Goal: Check status: Check status

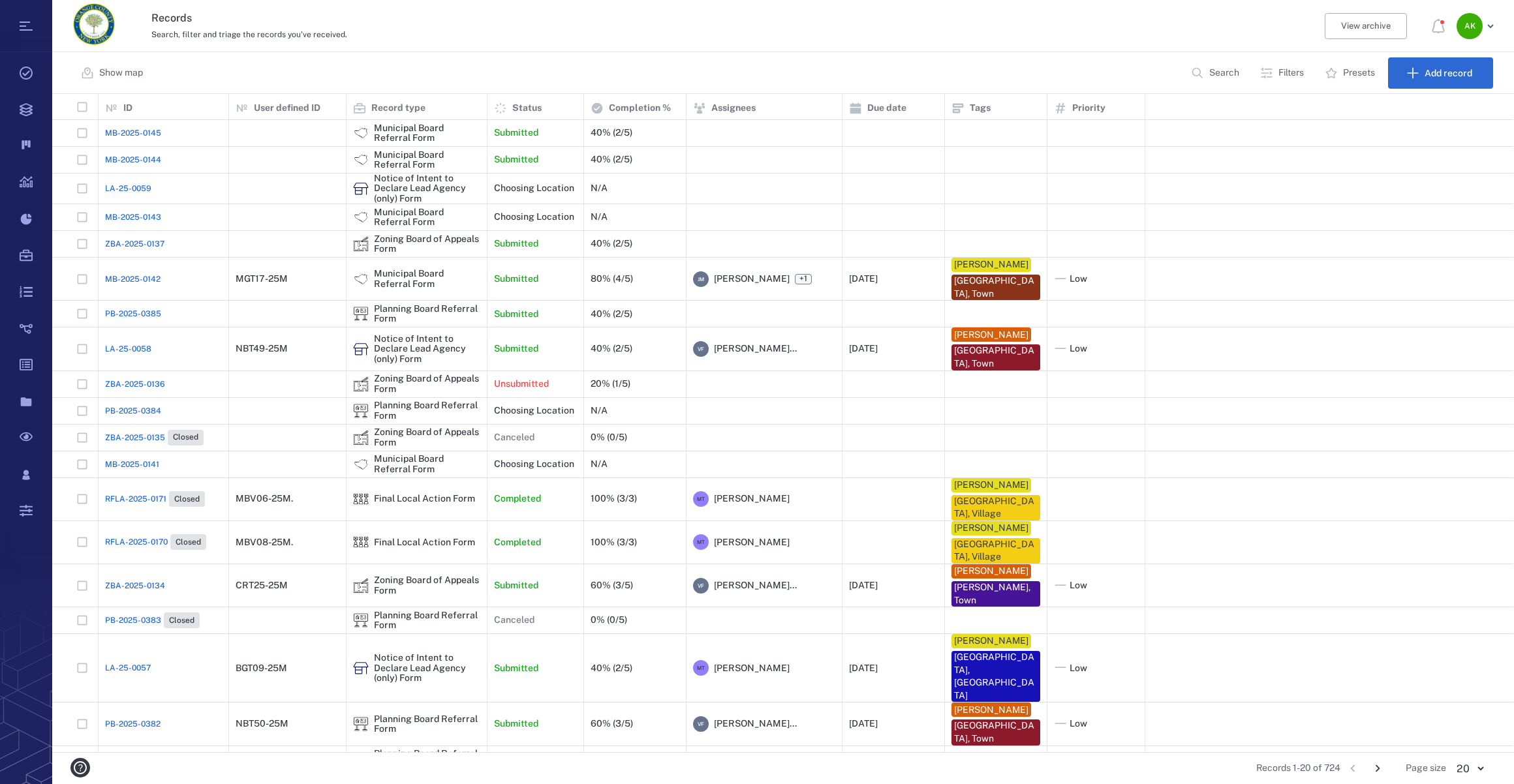
scroll to position [649, 1452]
click at [130, 274] on span "MB-2025-0142" at bounding box center [133, 279] width 56 height 12
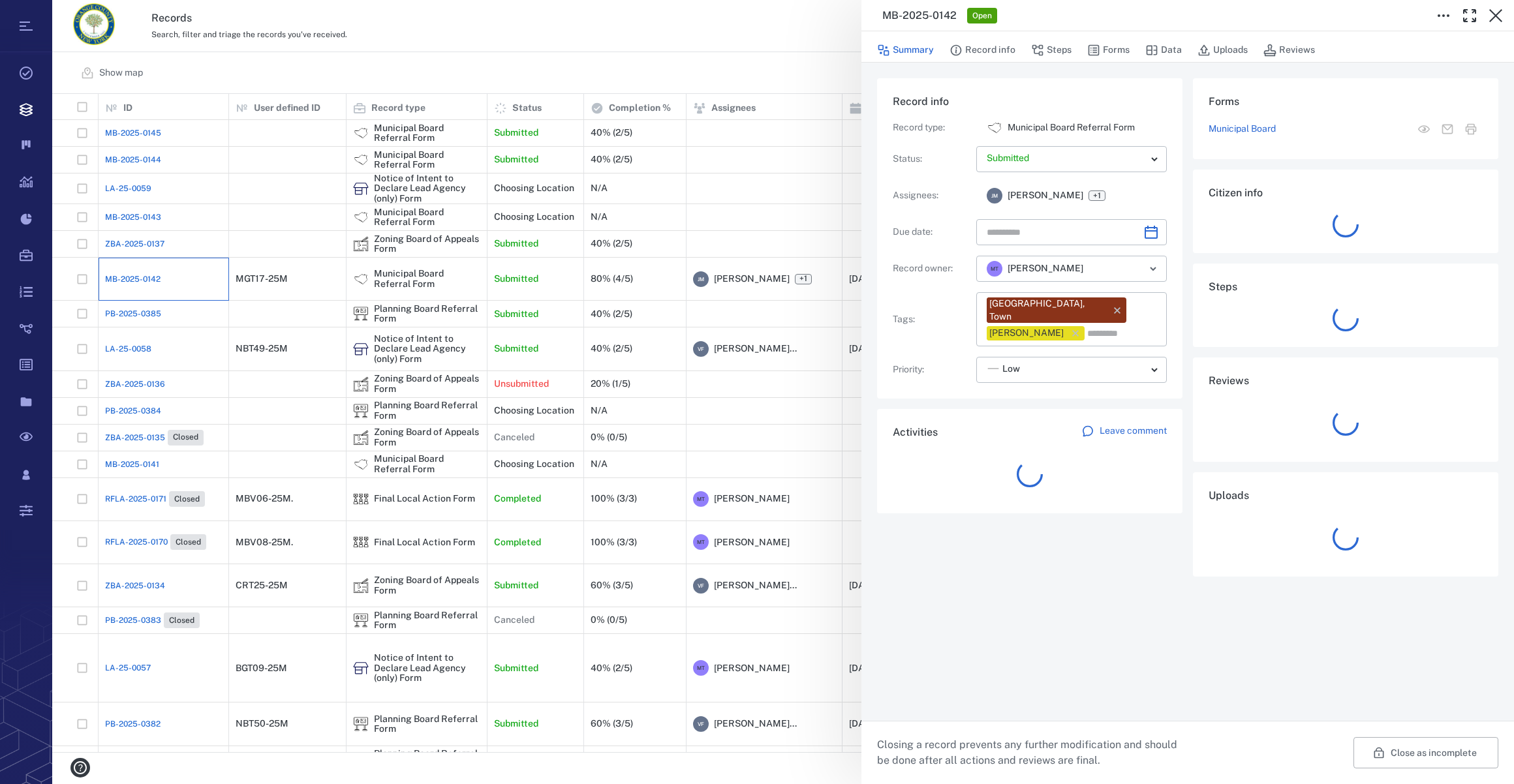
type input "**********"
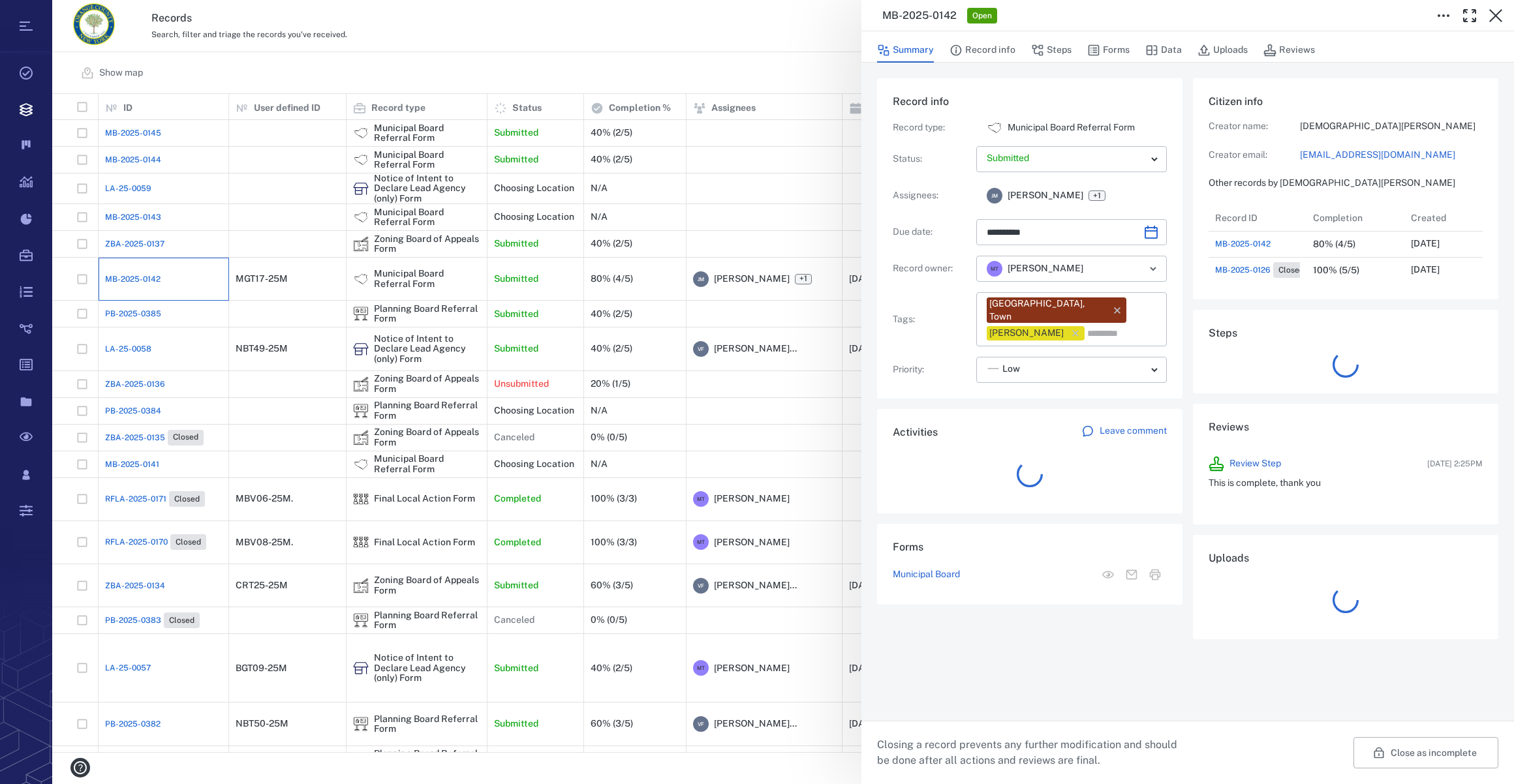
scroll to position [10, 8]
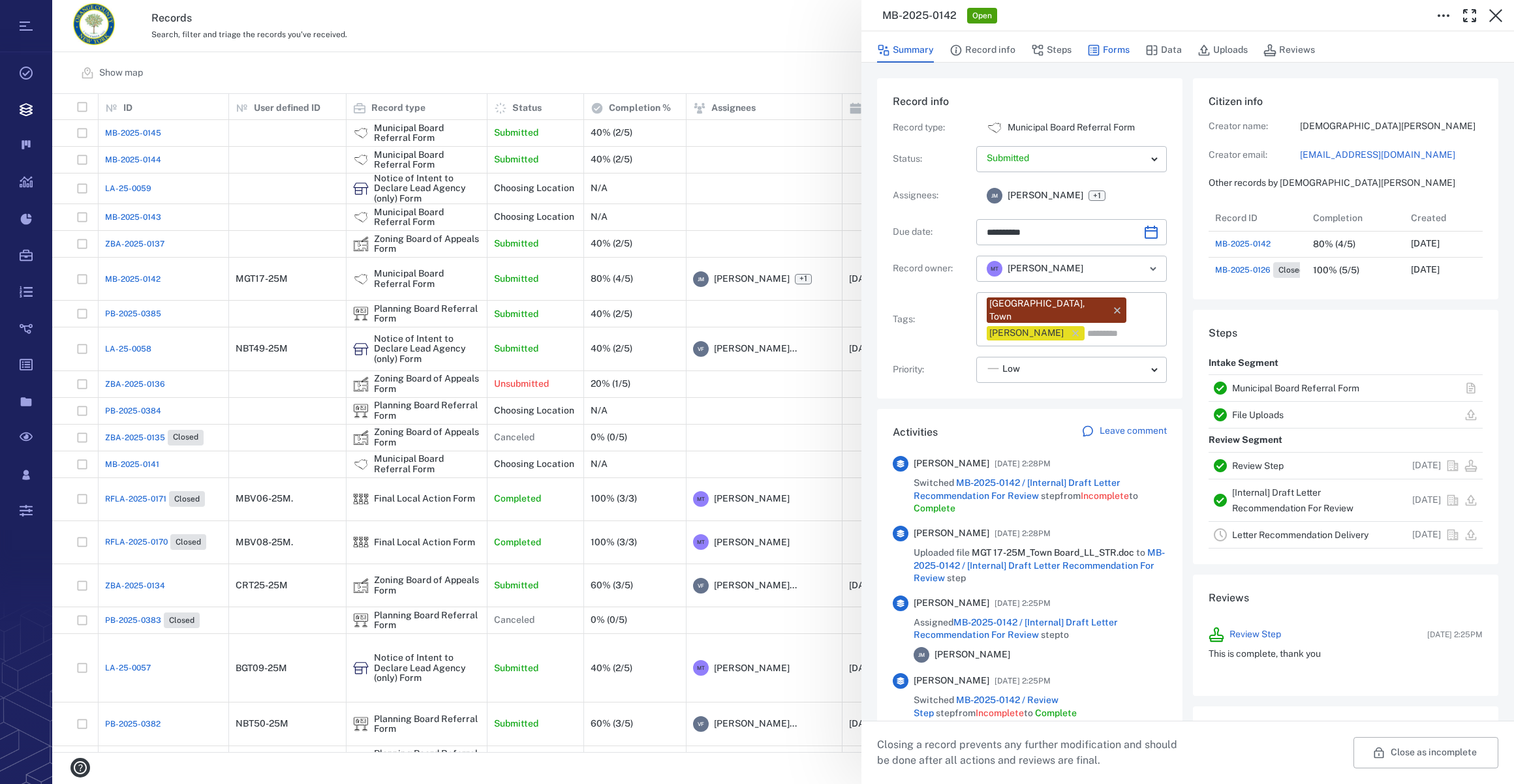
click at [1106, 49] on button "Forms" at bounding box center [1108, 50] width 42 height 24
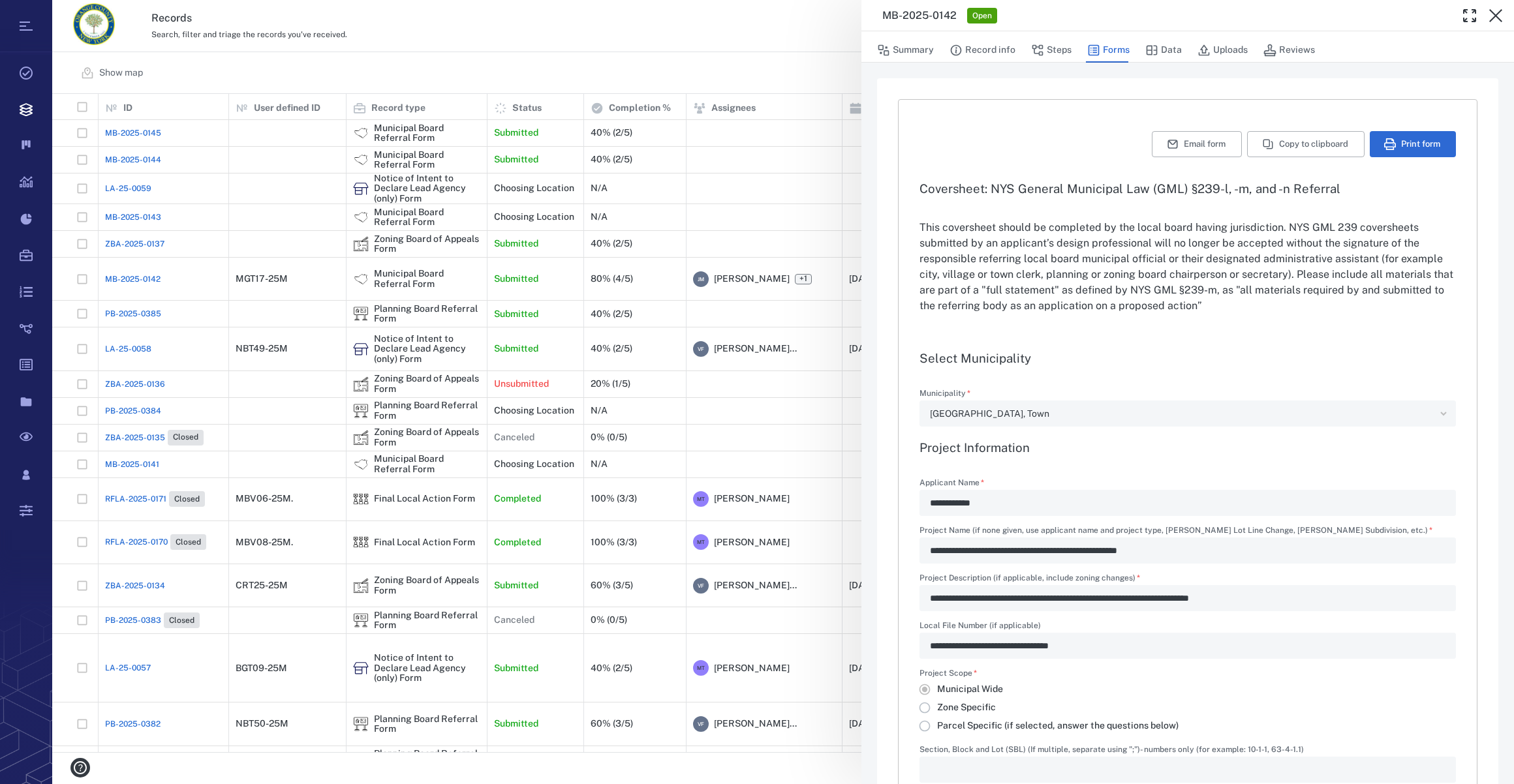
type input "**********"
click at [1230, 48] on button "Uploads" at bounding box center [1222, 50] width 50 height 24
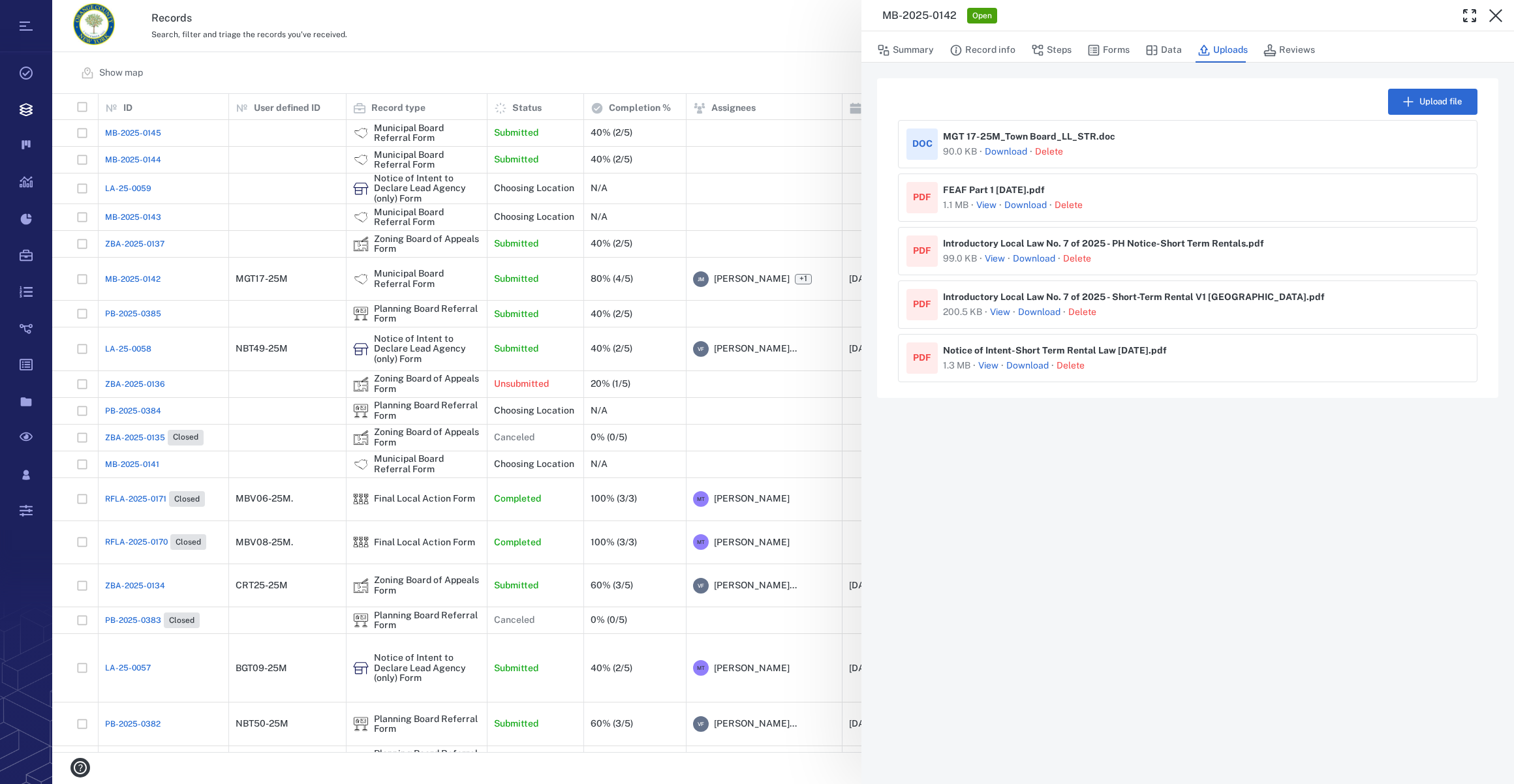
click at [989, 203] on button "View" at bounding box center [987, 205] width 20 height 13
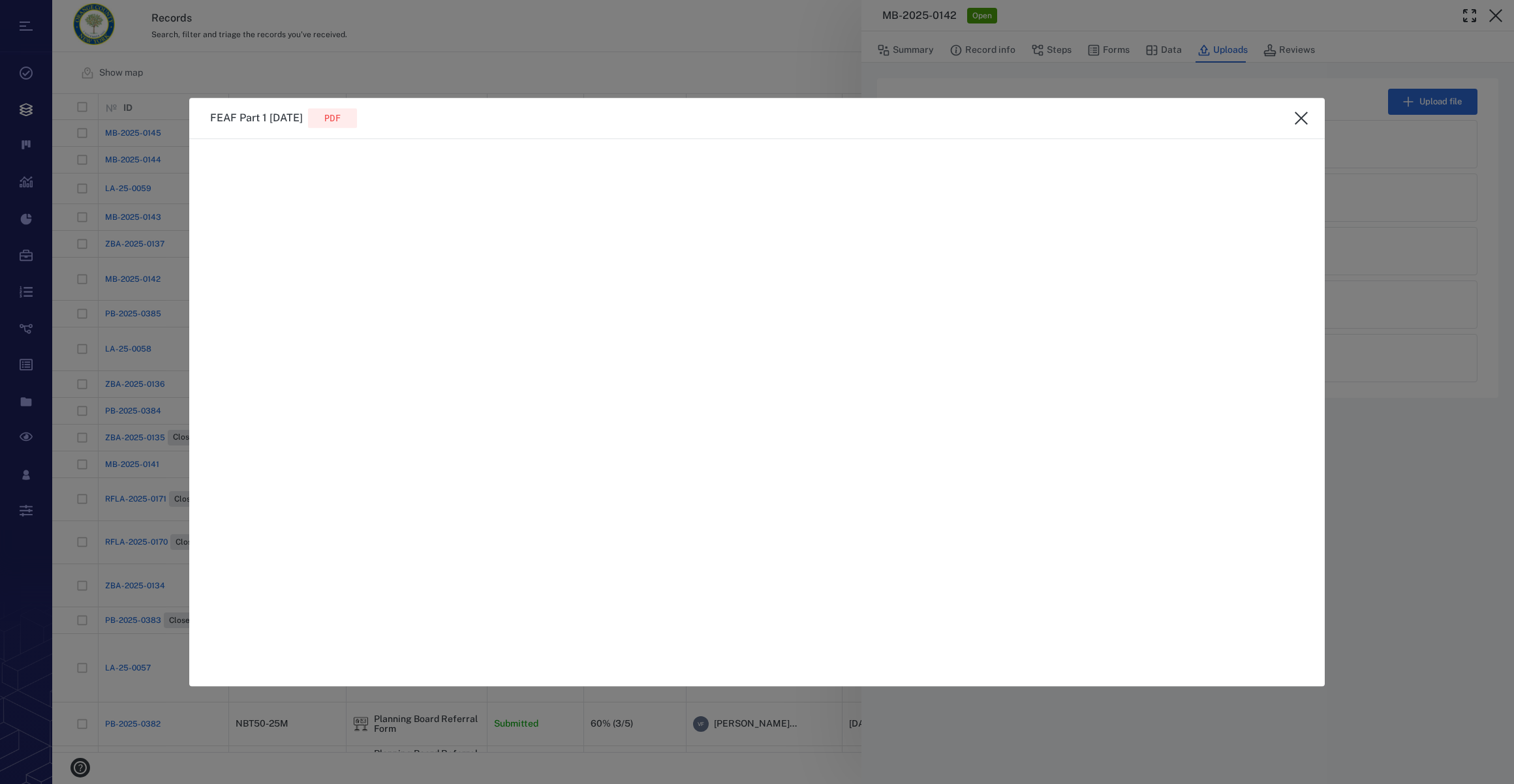
click at [1299, 115] on icon "close" at bounding box center [1301, 118] width 16 height 16
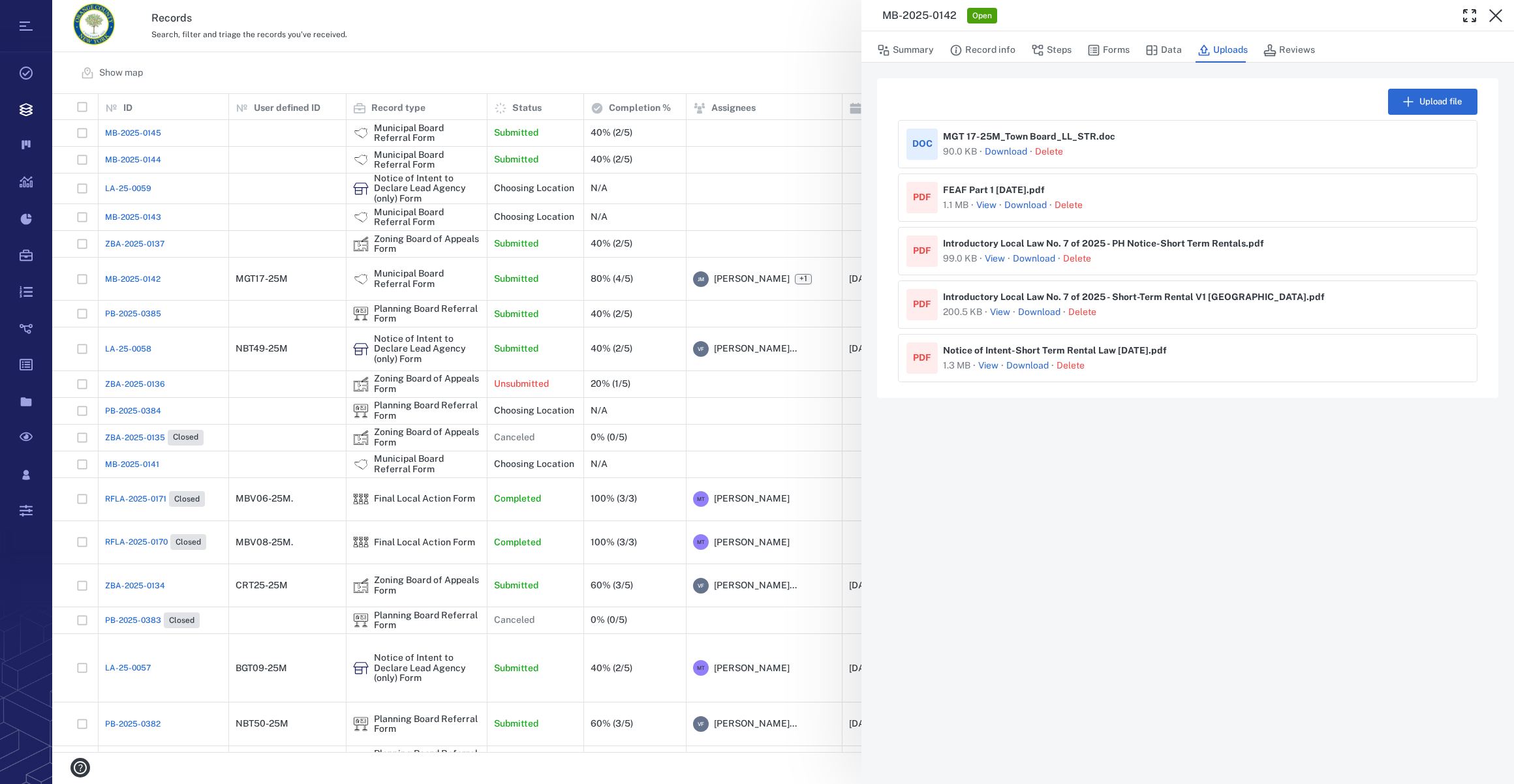
click at [995, 260] on button "View" at bounding box center [995, 259] width 20 height 13
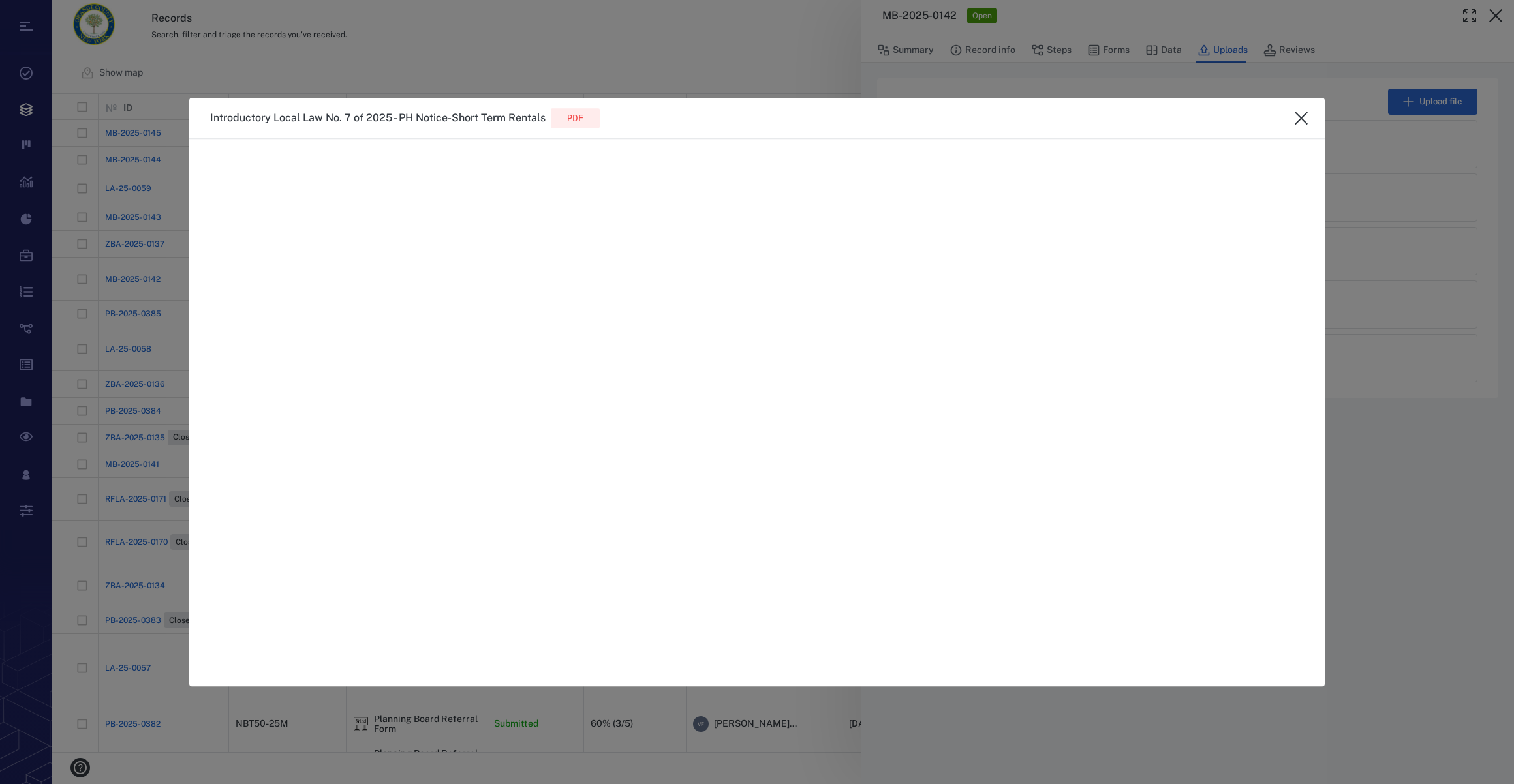
click at [1296, 117] on icon "close" at bounding box center [1301, 118] width 16 height 16
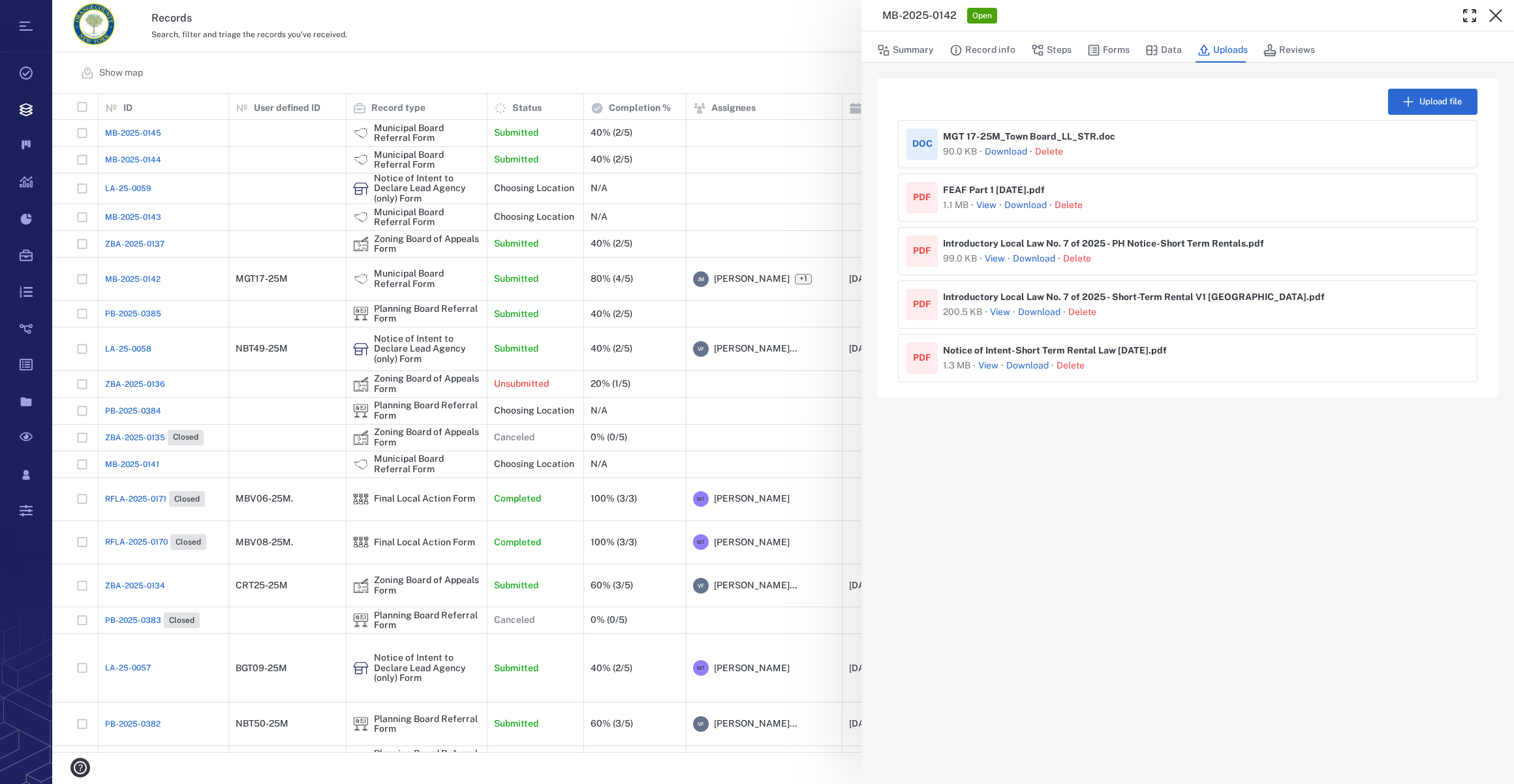
click at [992, 258] on button "View" at bounding box center [995, 259] width 20 height 13
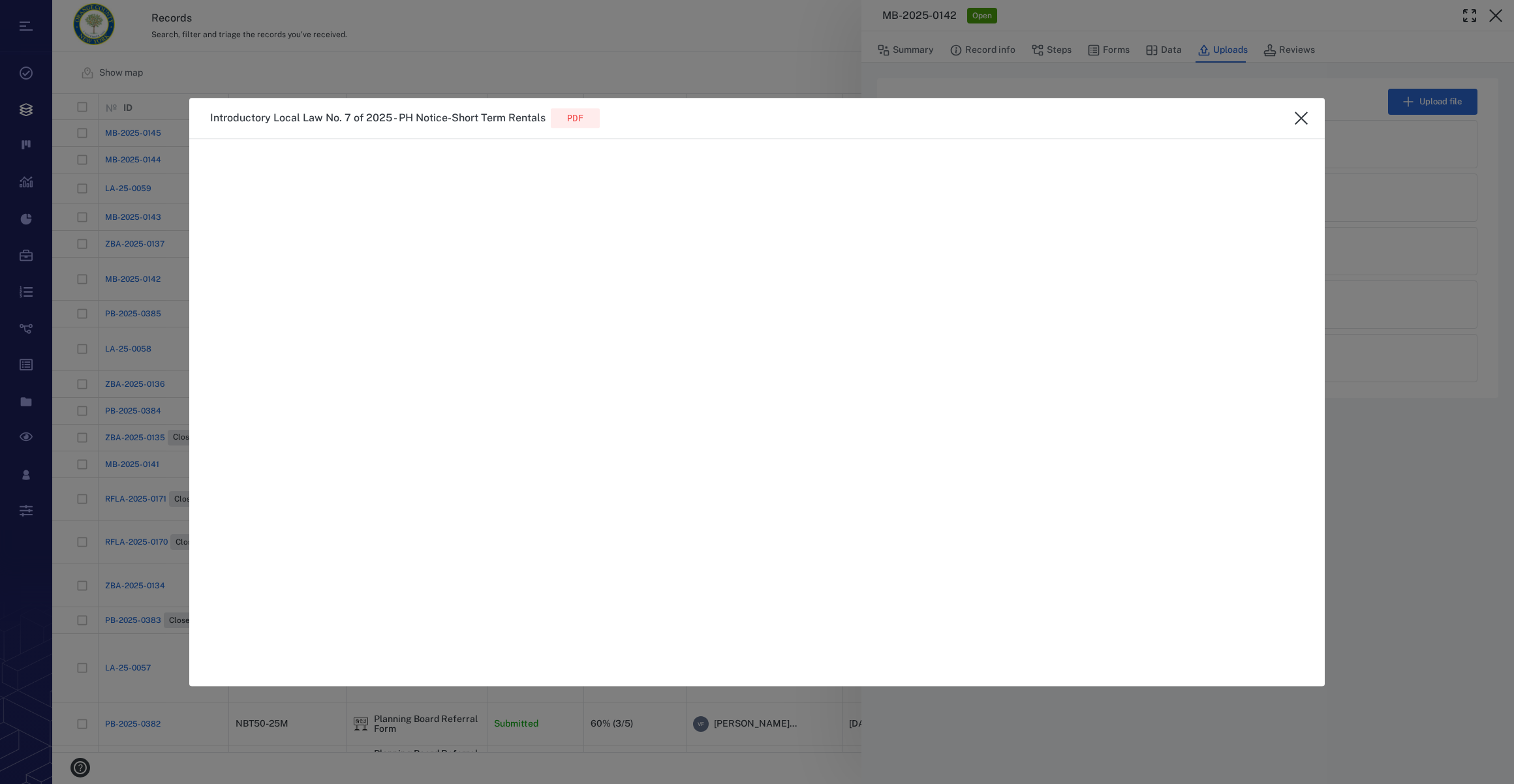
click at [1296, 118] on icon "close" at bounding box center [1301, 118] width 16 height 16
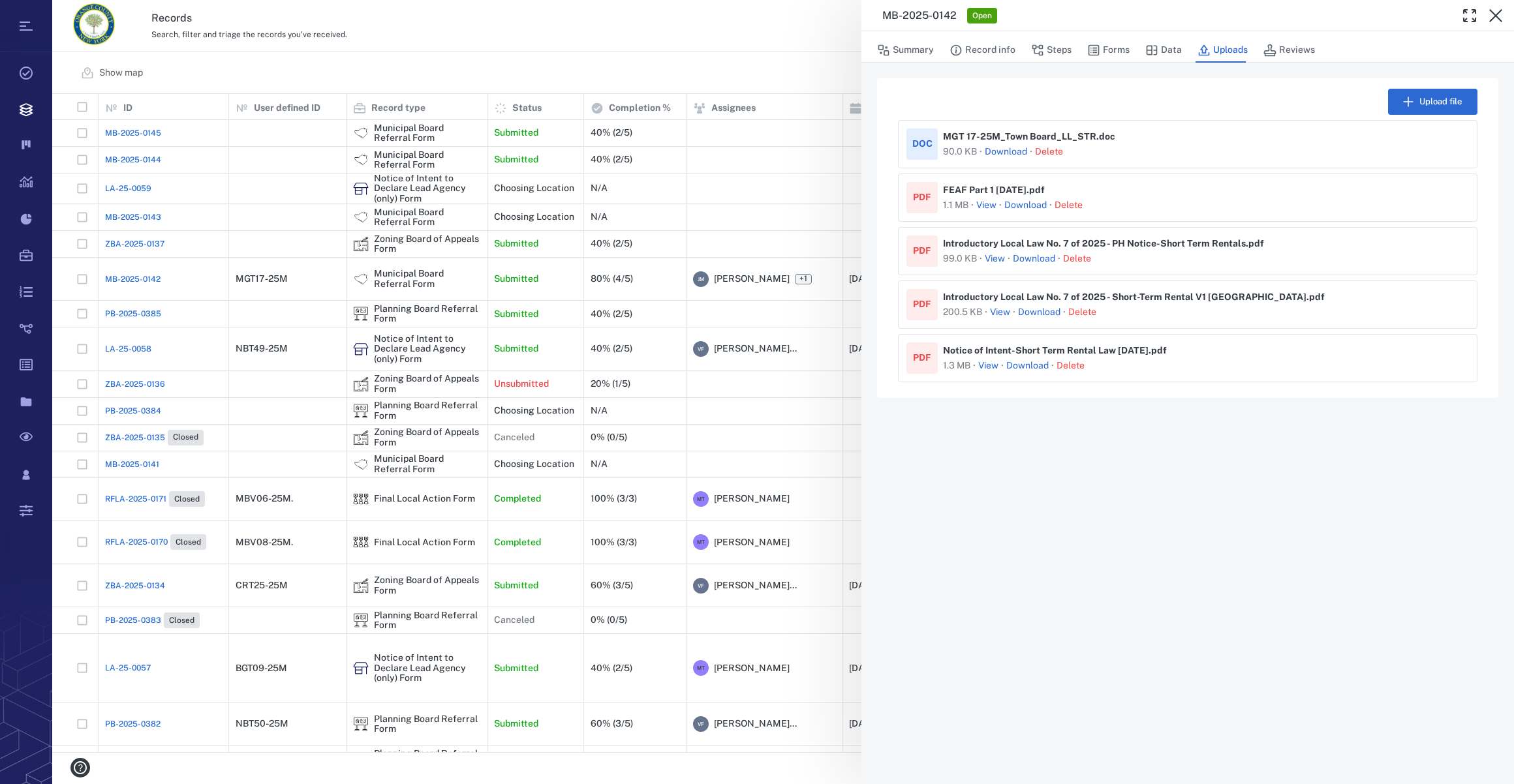
click at [1003, 313] on button "View" at bounding box center [1000, 312] width 20 height 13
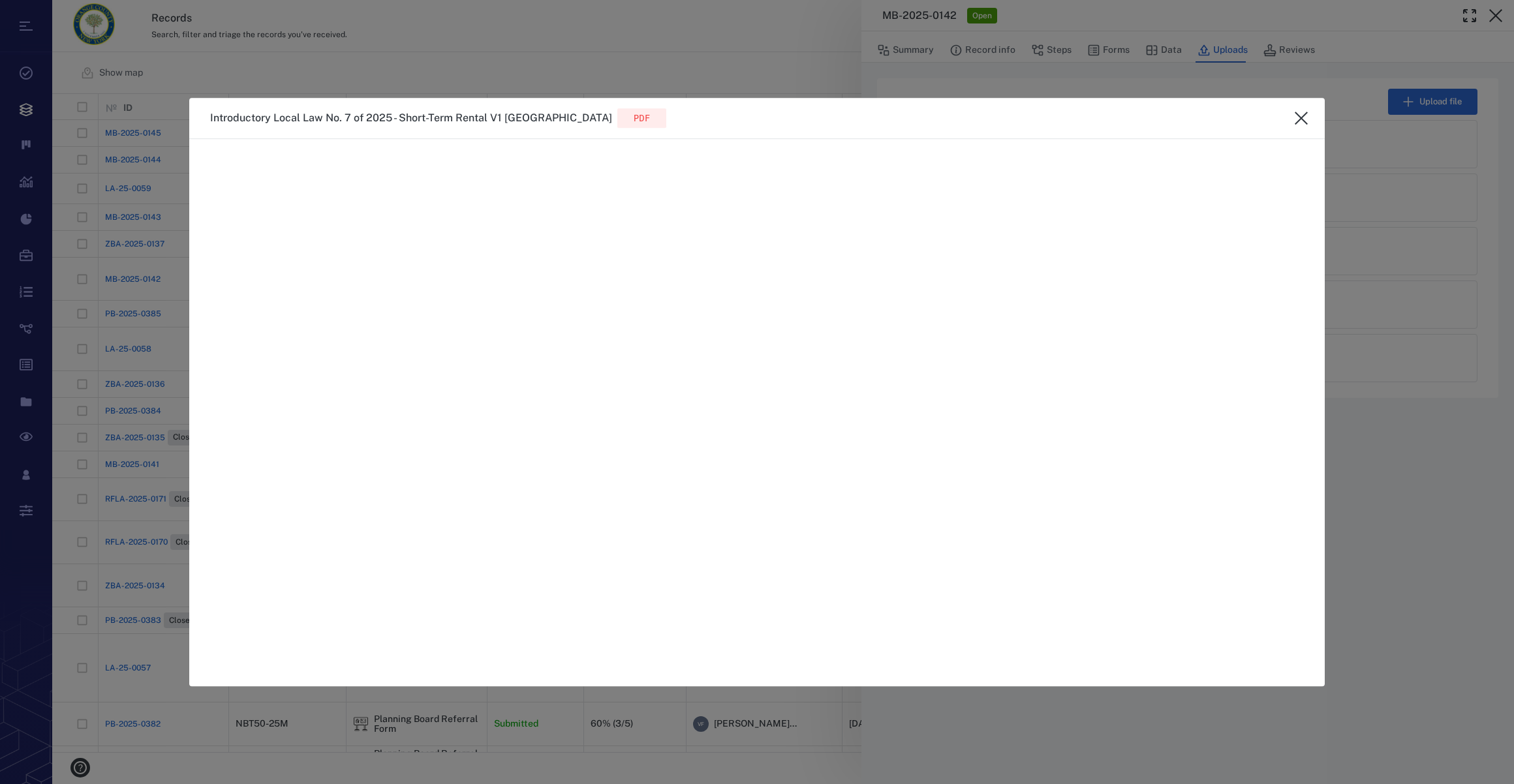
click at [1309, 120] on button "close" at bounding box center [1301, 118] width 26 height 26
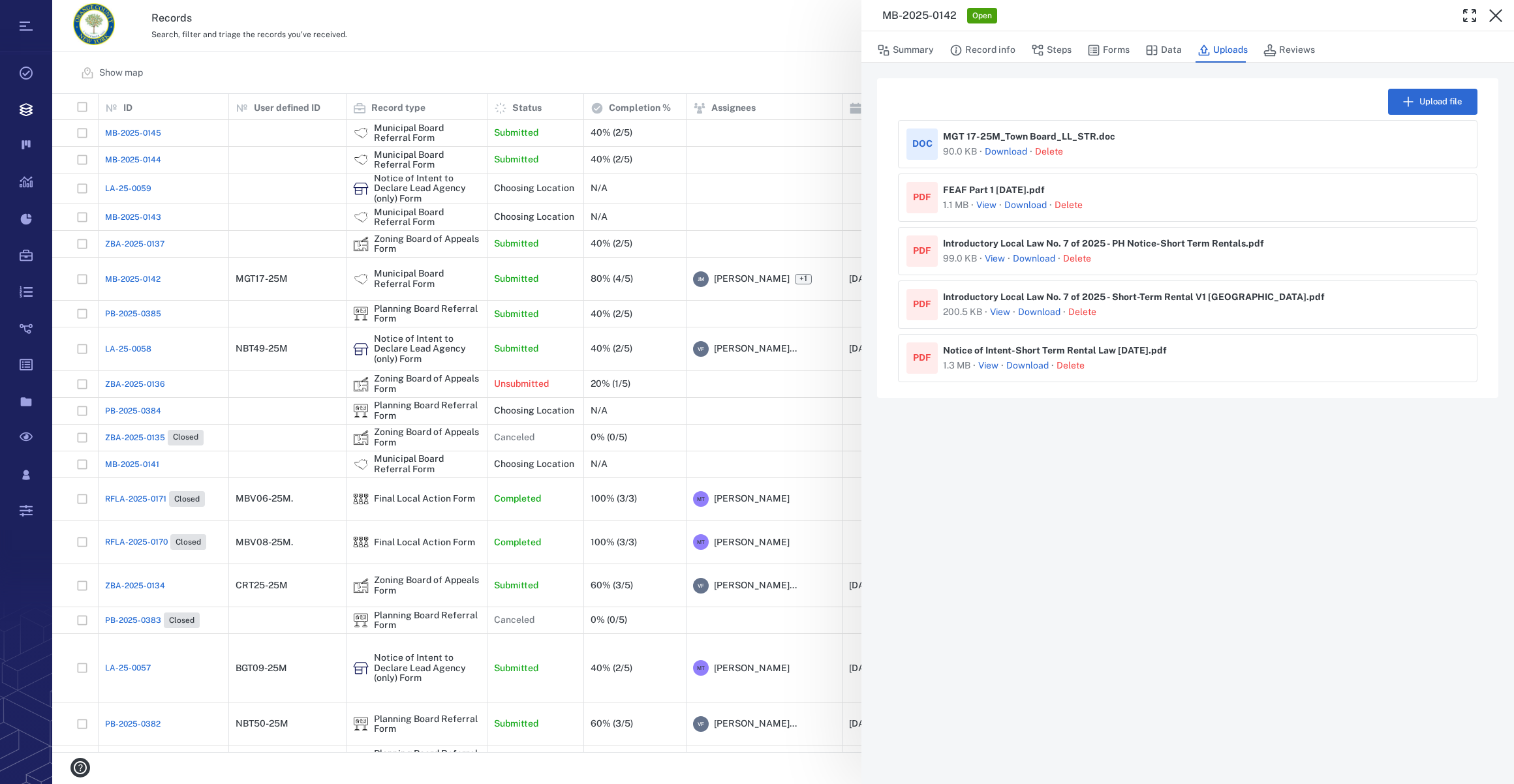
click at [985, 368] on button "View" at bounding box center [988, 366] width 20 height 13
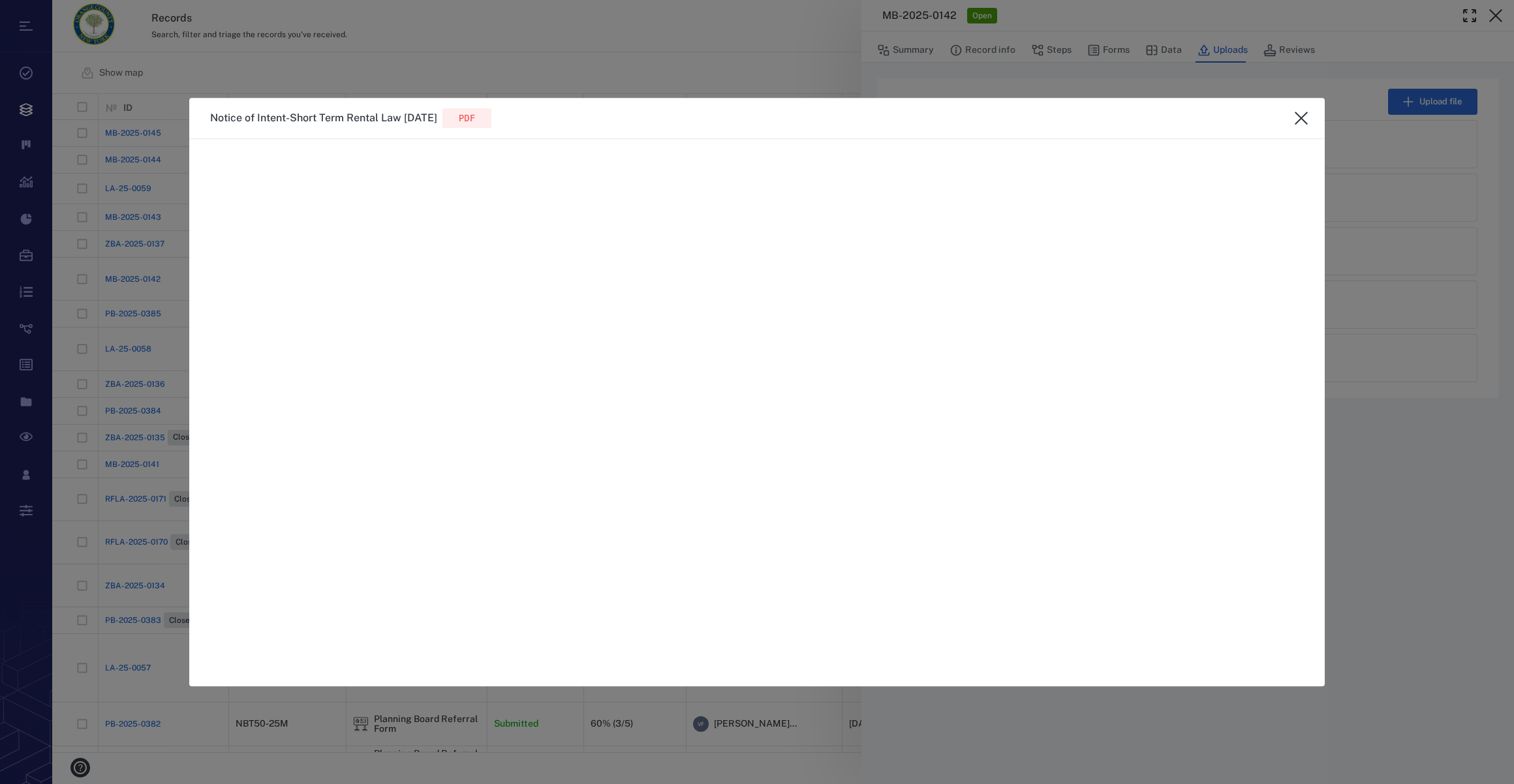
click at [1291, 113] on button "close" at bounding box center [1301, 118] width 26 height 26
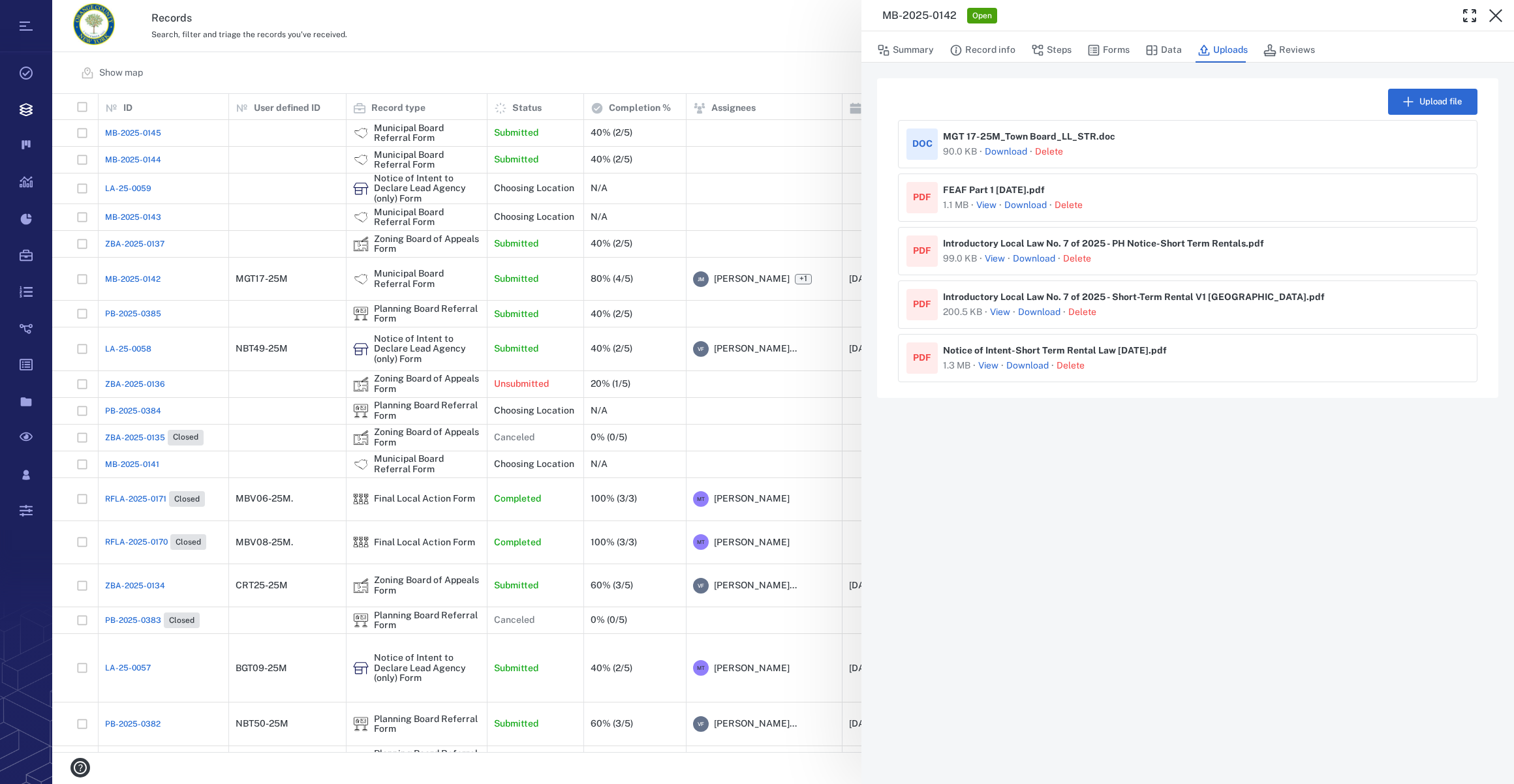
click at [1020, 366] on link "Download" at bounding box center [1027, 366] width 42 height 13
click at [1501, 17] on icon "button" at bounding box center [1495, 16] width 16 height 16
